Goal: Task Accomplishment & Management: Manage account settings

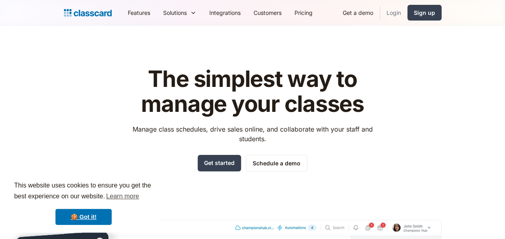
click at [401, 11] on link "Login" at bounding box center [393, 13] width 27 height 18
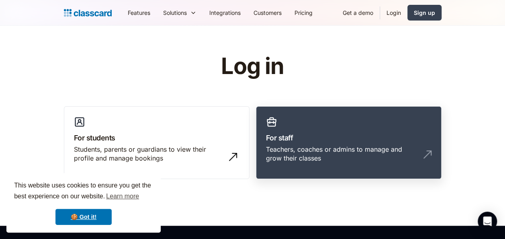
click at [294, 130] on link "For staff Teachers, coaches or admins to manage and grow their classes" at bounding box center [349, 142] width 186 height 73
